Goal: Book appointment/travel/reservation

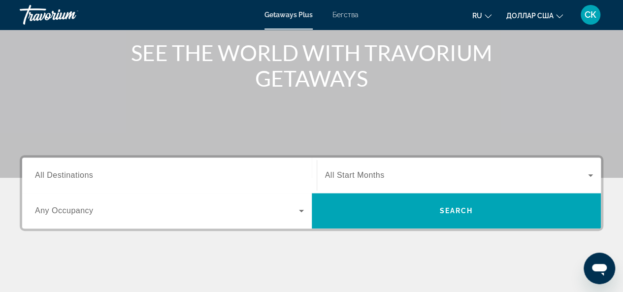
scroll to position [118, 0]
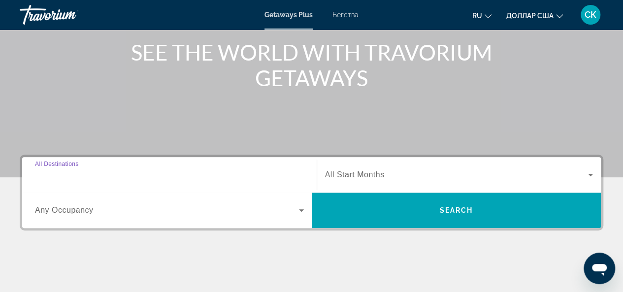
click at [165, 174] on input "Destination All Destinations" at bounding box center [169, 175] width 269 height 12
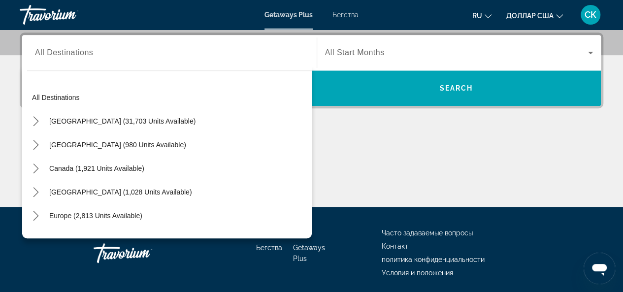
scroll to position [133, 0]
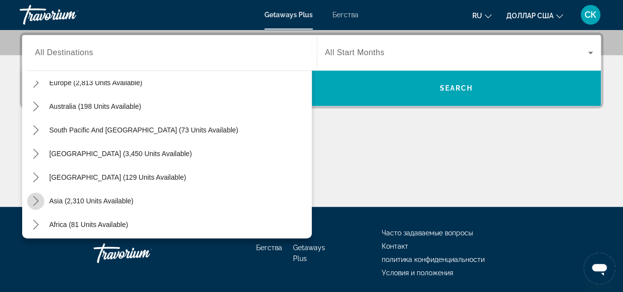
click at [39, 199] on icon "Toggle Asia (2,310 units available) submenu" at bounding box center [36, 201] width 10 height 10
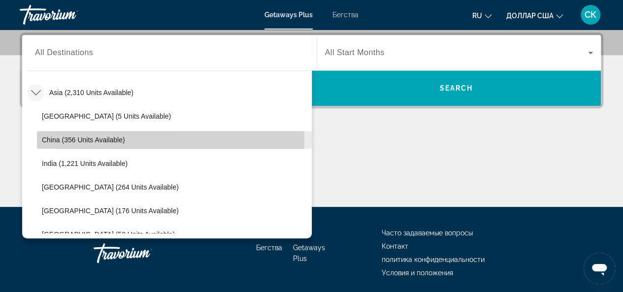
click at [55, 140] on span "China (356 units available)" at bounding box center [83, 140] width 83 height 8
type input "**********"
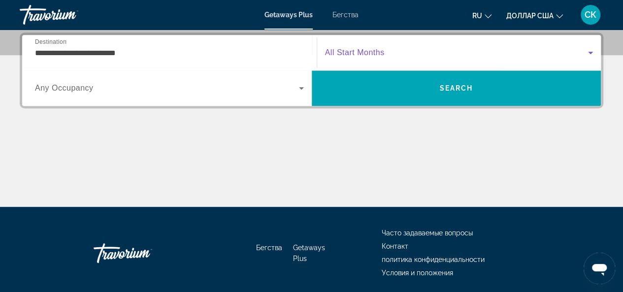
click at [589, 52] on icon "Виджет поиска" at bounding box center [590, 53] width 5 height 2
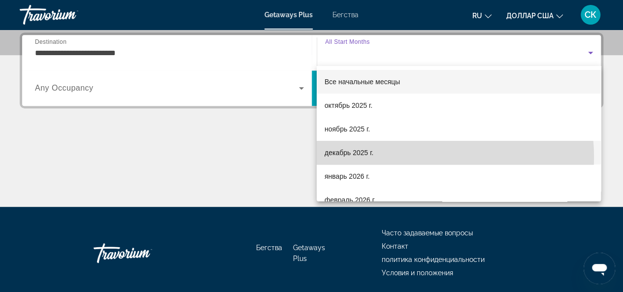
click at [404, 157] on mat-option "декабрь 2025 г." at bounding box center [459, 153] width 284 height 24
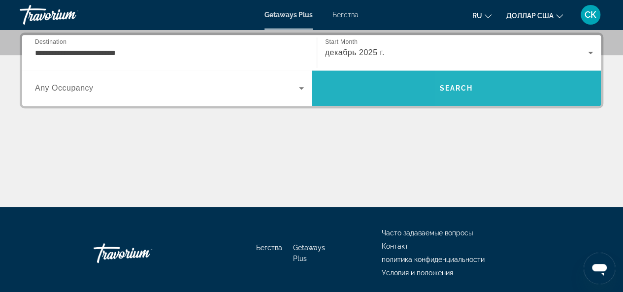
click at [479, 82] on span "Поиск" at bounding box center [457, 88] width 290 height 24
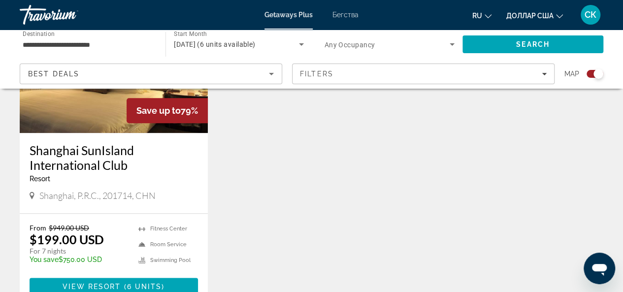
scroll to position [473, 0]
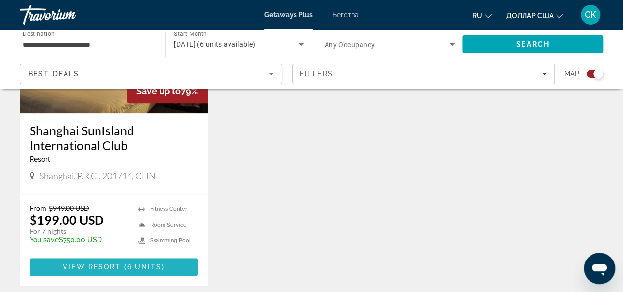
click at [133, 264] on span "6 units" at bounding box center [144, 267] width 35 height 8
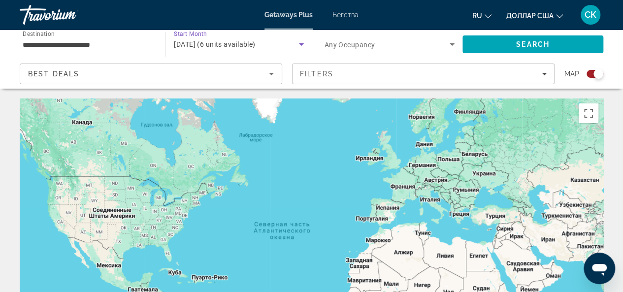
click at [255, 46] on span "December 2025 (6 units available)" at bounding box center [214, 44] width 81 height 8
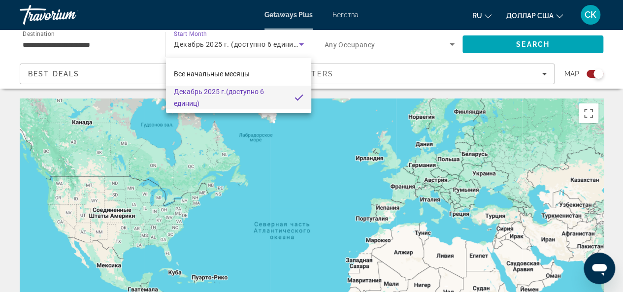
click at [278, 47] on div at bounding box center [311, 146] width 623 height 292
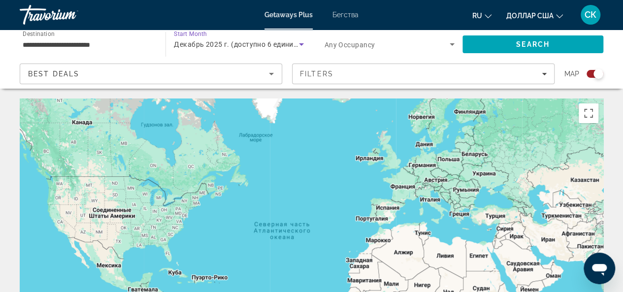
click at [278, 47] on span "Декабрь 2025 г. (доступно 6 единиц)" at bounding box center [237, 44] width 126 height 8
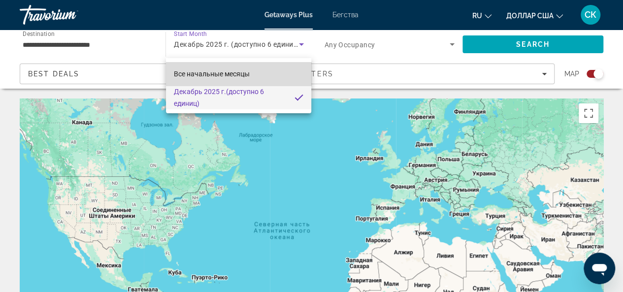
click at [263, 73] on mat-option "Все начальные месяцы" at bounding box center [239, 74] width 146 height 24
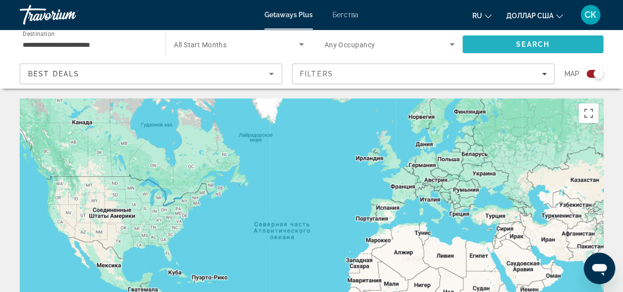
click at [484, 39] on span "Search" at bounding box center [532, 45] width 141 height 24
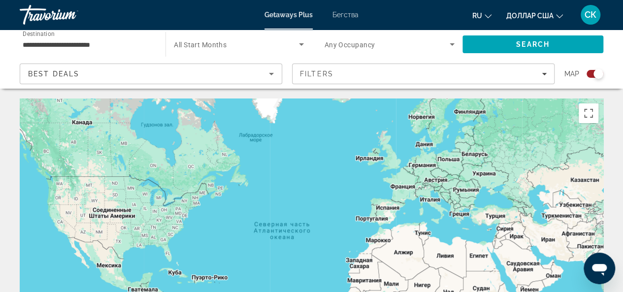
scroll to position [255, 0]
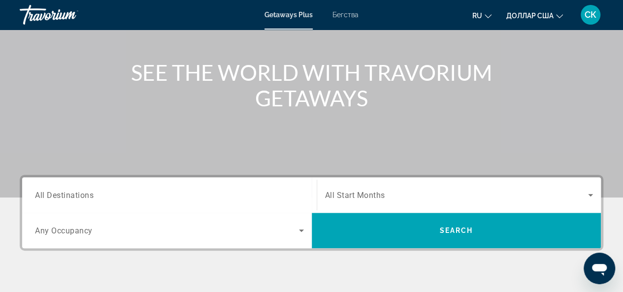
scroll to position [98, 0]
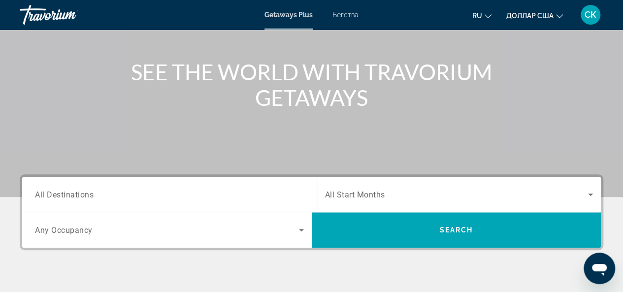
click at [92, 198] on span "All Destinations" at bounding box center [64, 194] width 59 height 9
click at [92, 198] on input "Destination All Destinations" at bounding box center [169, 195] width 269 height 12
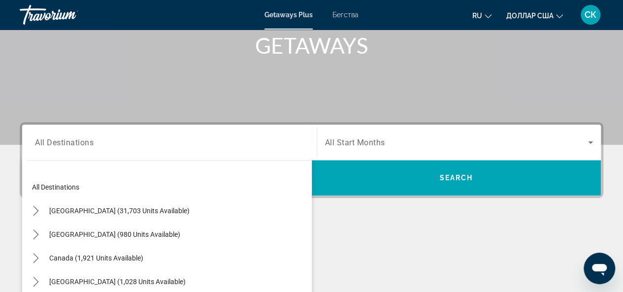
click at [92, 160] on div "Destination All Destinations All destinations United States (31,703 units avail…" at bounding box center [169, 142] width 285 height 35
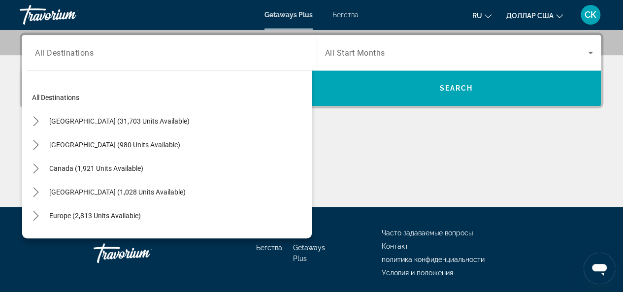
scroll to position [133, 0]
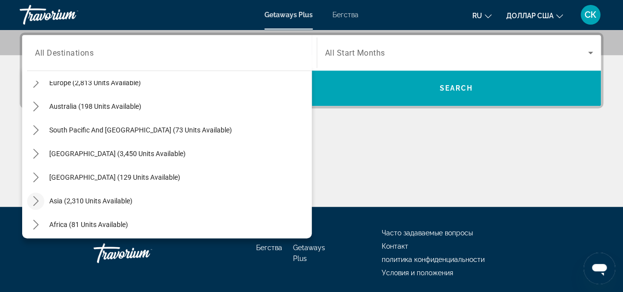
click at [39, 203] on icon "Toggle Asia (2,310 units available) submenu" at bounding box center [36, 201] width 10 height 10
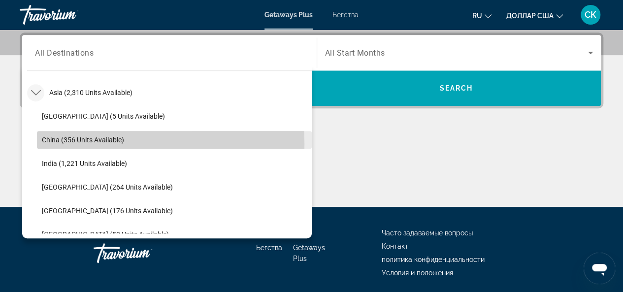
click at [60, 142] on span "China (356 units available)" at bounding box center [83, 140] width 82 height 8
type input "**********"
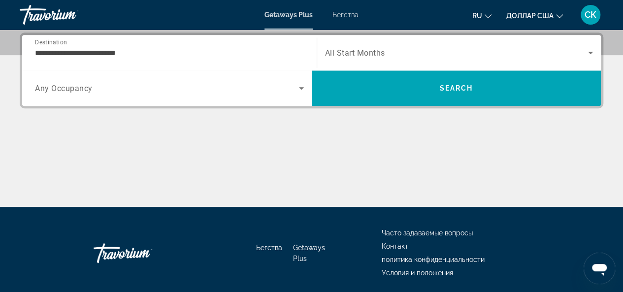
click at [381, 49] on span "All Start Months" at bounding box center [355, 52] width 60 height 9
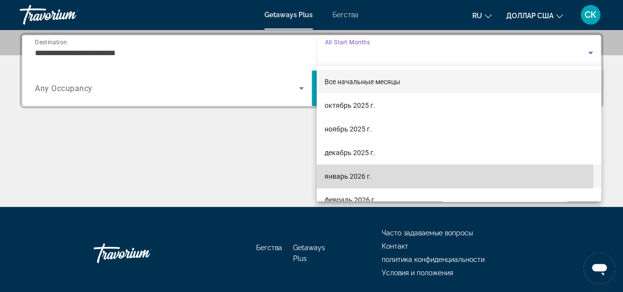
click at [355, 174] on font "январь 2026 г." at bounding box center [348, 176] width 47 height 8
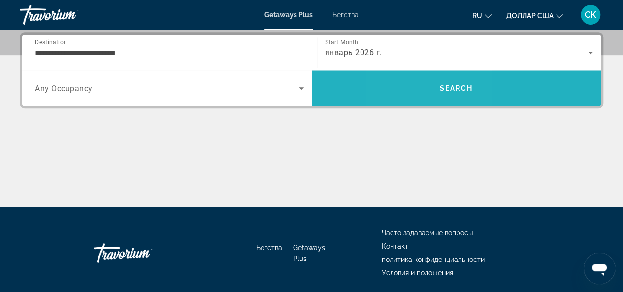
click at [422, 94] on span "Search" at bounding box center [457, 88] width 290 height 24
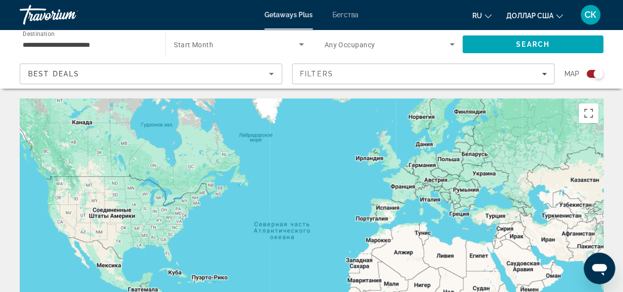
scroll to position [254, 0]
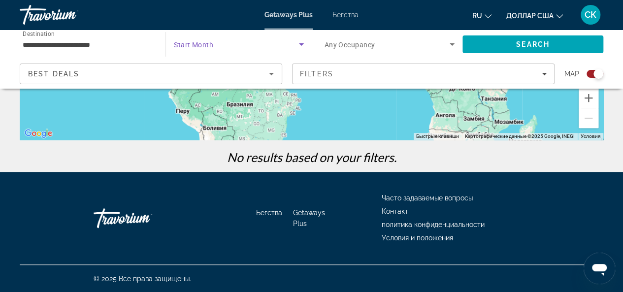
click at [262, 45] on span "Search widget" at bounding box center [236, 44] width 125 height 12
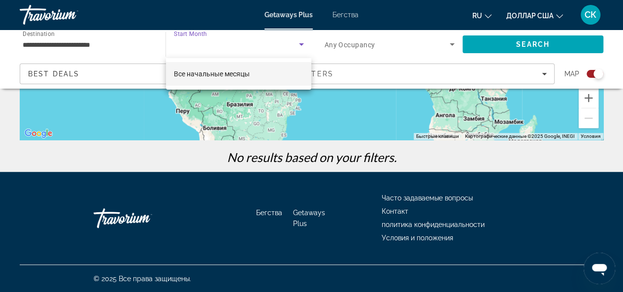
click at [298, 45] on div at bounding box center [311, 146] width 623 height 292
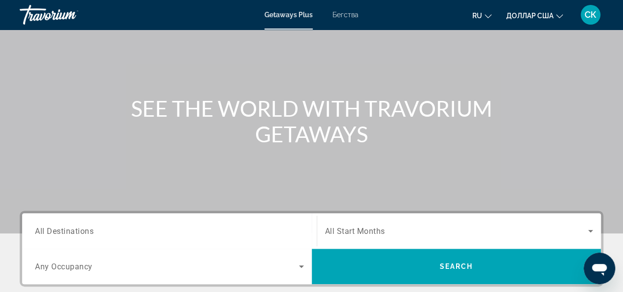
scroll to position [72, 0]
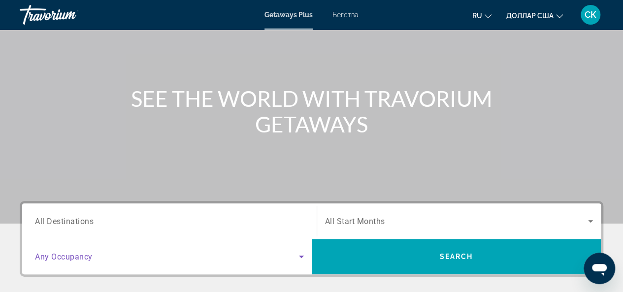
click at [94, 256] on span "Search widget" at bounding box center [167, 257] width 264 height 12
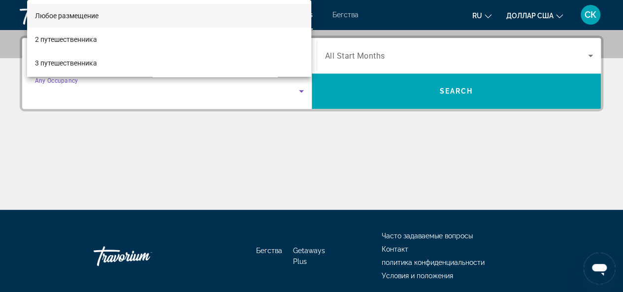
scroll to position [240, 0]
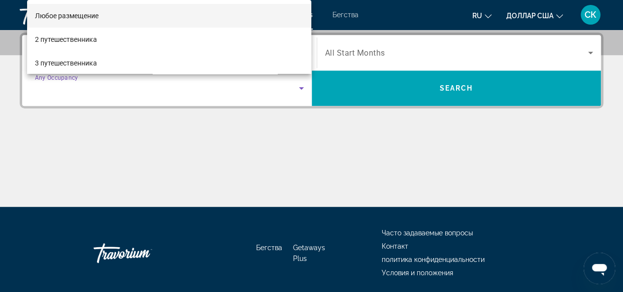
click at [389, 151] on div at bounding box center [311, 146] width 623 height 292
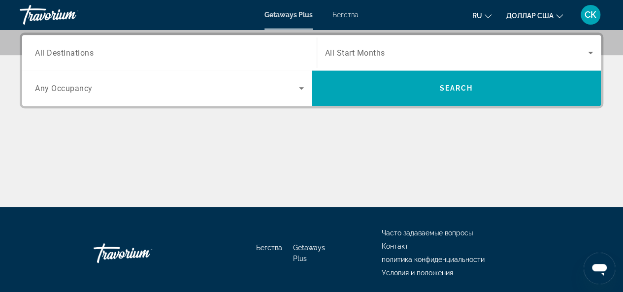
click at [85, 54] on span "All Destinations" at bounding box center [64, 52] width 59 height 9
click at [85, 54] on input "Destination All Destinations" at bounding box center [169, 53] width 269 height 12
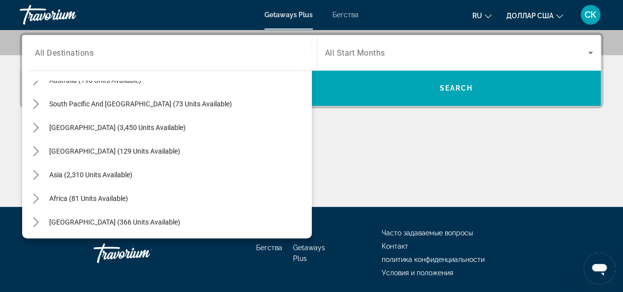
scroll to position [160, 0]
click at [39, 221] on icon "Toggle Middle East (366 units available) submenu" at bounding box center [36, 222] width 10 height 10
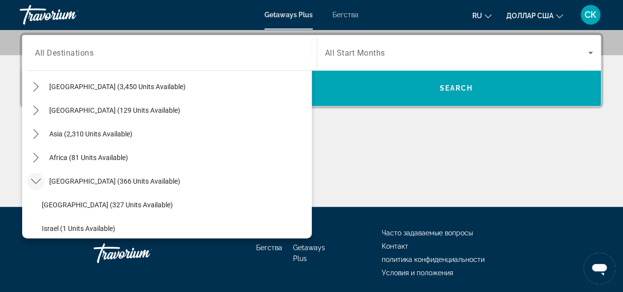
scroll to position [191, 0]
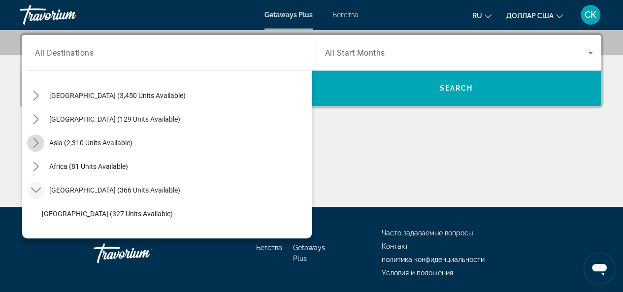
click at [35, 144] on icon "Toggle Asia (2,310 units available) submenu" at bounding box center [35, 143] width 5 height 10
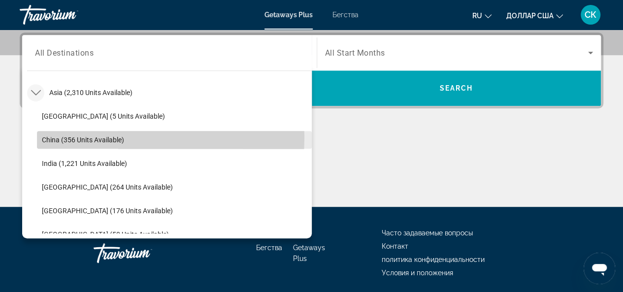
click at [86, 136] on span "China (356 units available)" at bounding box center [83, 140] width 82 height 8
type input "**********"
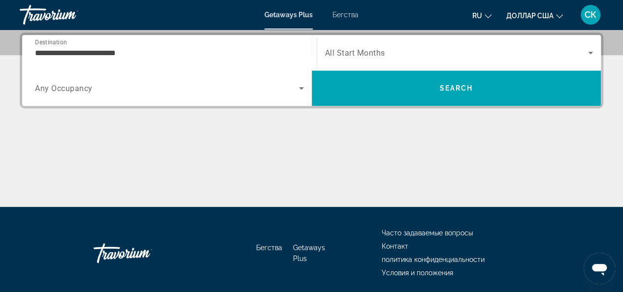
click at [358, 50] on span "All Start Months" at bounding box center [355, 52] width 60 height 9
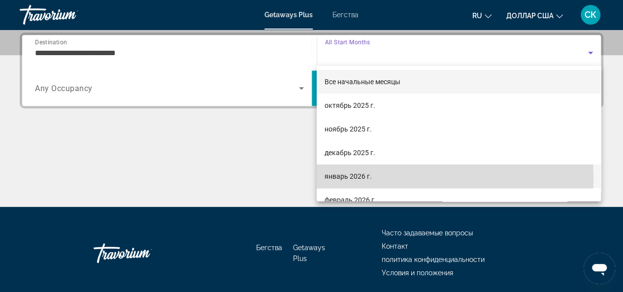
click at [335, 179] on font "январь 2026 г." at bounding box center [348, 176] width 47 height 8
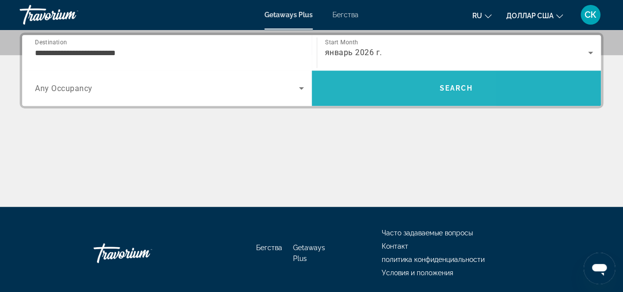
click at [361, 89] on span "Search" at bounding box center [457, 88] width 290 height 24
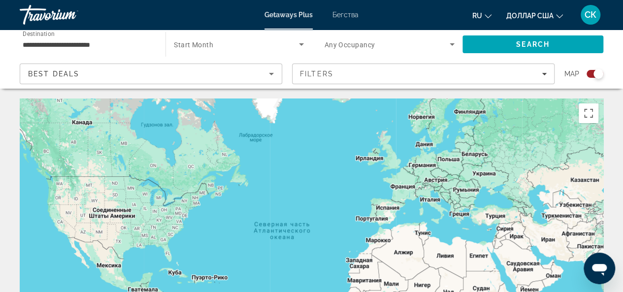
scroll to position [254, 0]
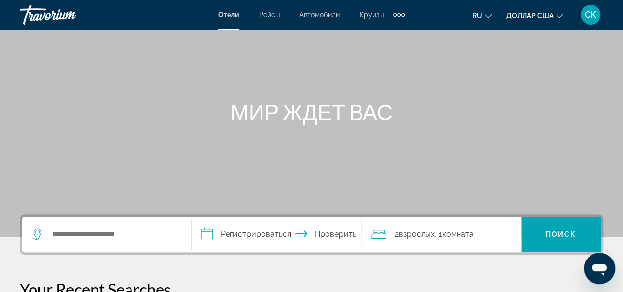
scroll to position [66, 0]
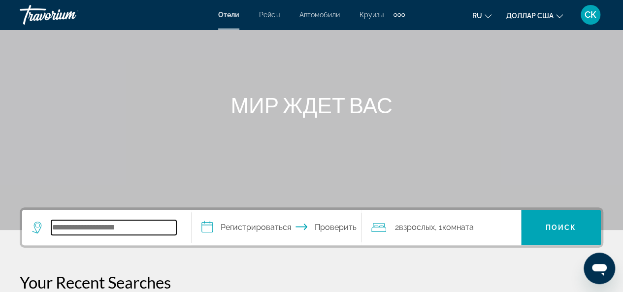
click at [137, 231] on input "Поиск отеля" at bounding box center [113, 227] width 125 height 15
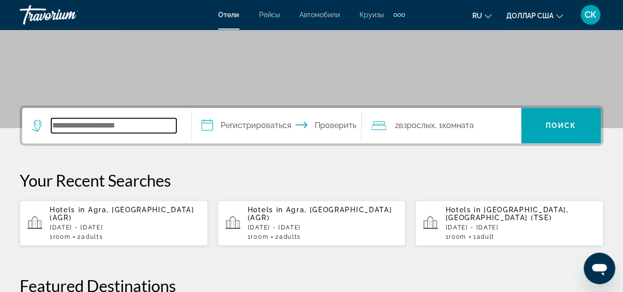
scroll to position [240, 0]
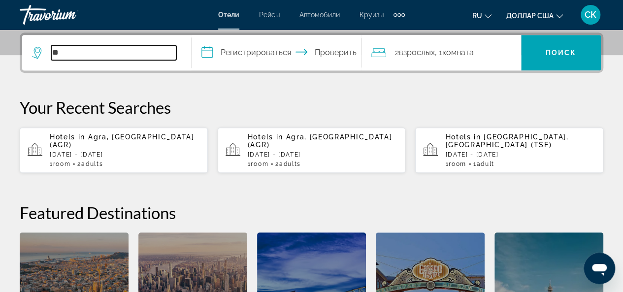
type input "*"
